Goal: Register for event/course

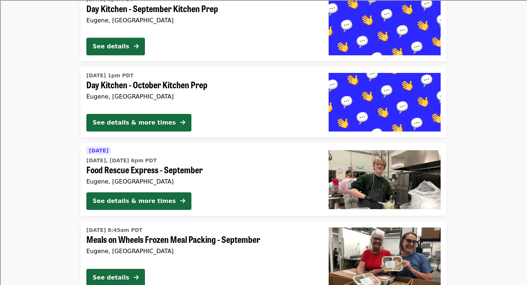
scroll to position [804, 0]
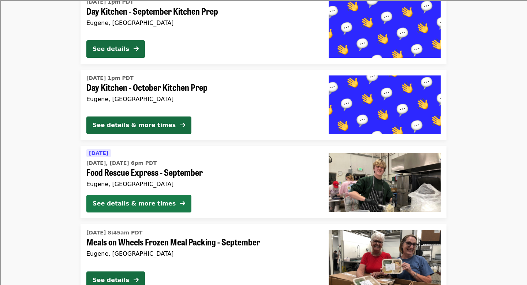
click at [162, 201] on button "See details & more times" at bounding box center [138, 204] width 105 height 18
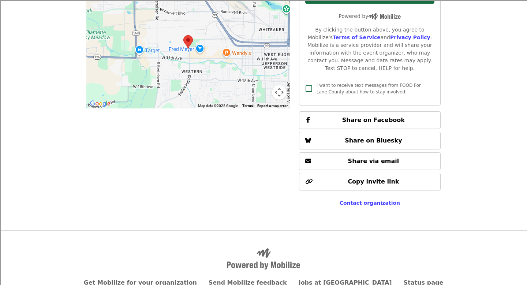
scroll to position [509, 0]
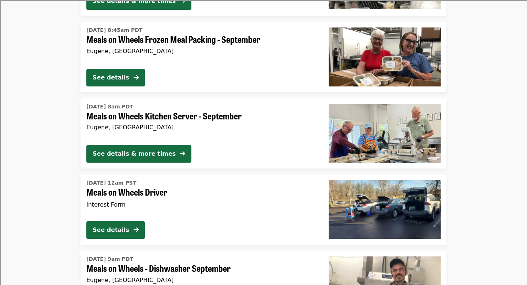
scroll to position [1006, 0]
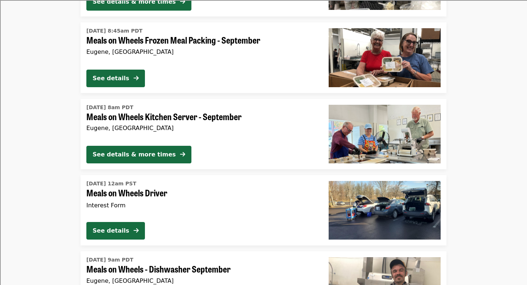
click at [235, 126] on div "Eugene, [GEOGRAPHIC_DATA]" at bounding box center [201, 128] width 231 height 7
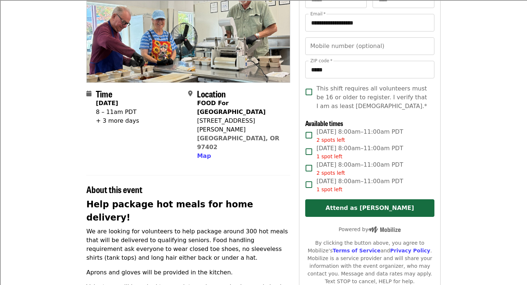
scroll to position [88, 0]
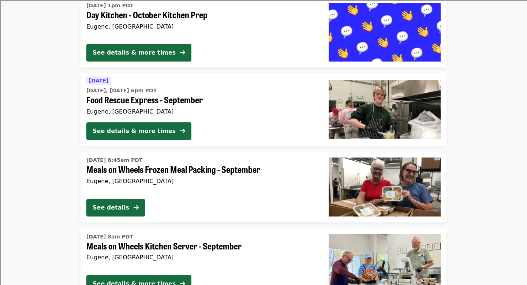
scroll to position [866, 0]
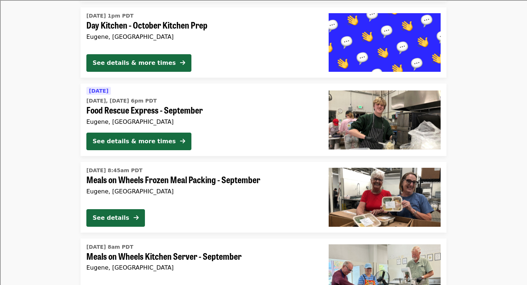
click at [234, 130] on div "[DATE] [DATE], [DATE] 6pm PDT Food Rescue Express - September [GEOGRAPHIC_DATA]…" at bounding box center [202, 119] width 242 height 73
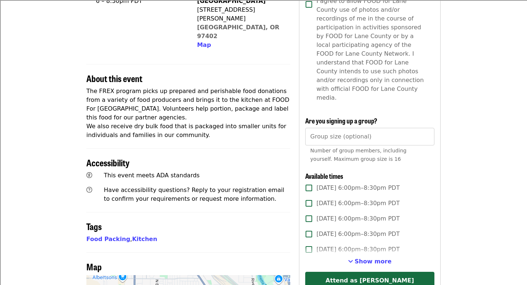
scroll to position [213, 0]
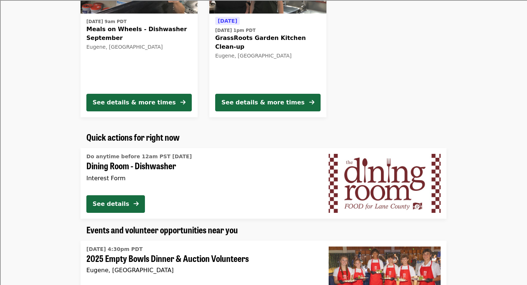
scroll to position [308, 0]
